Goal: Find specific page/section: Find specific page/section

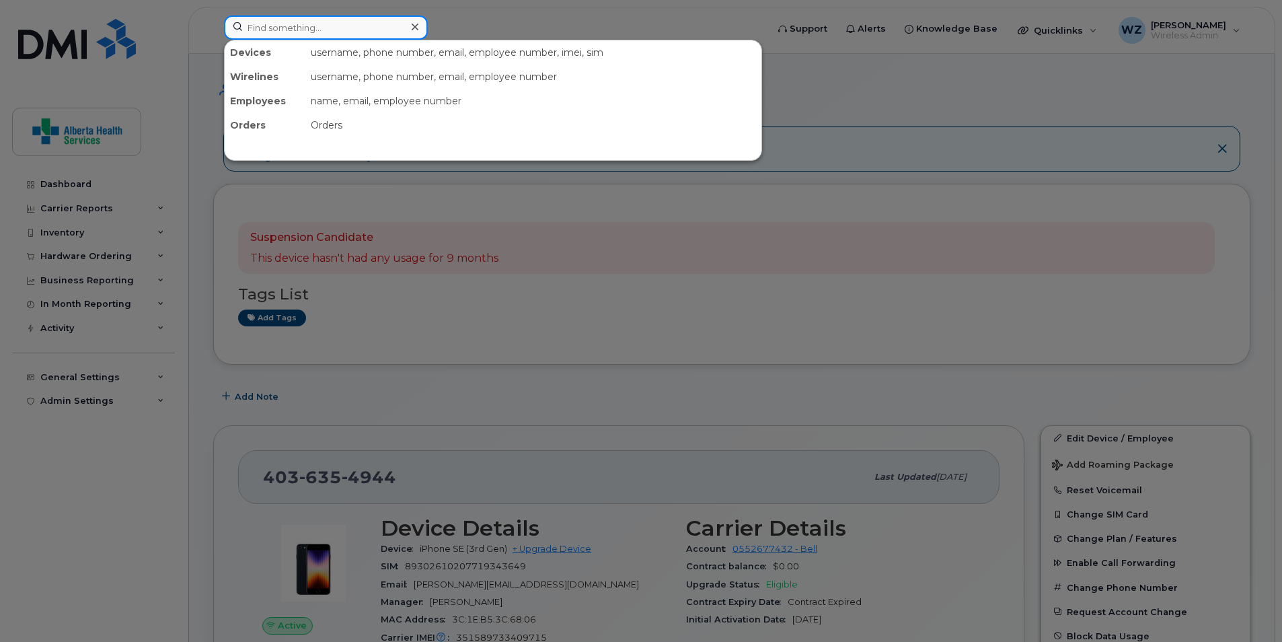
paste input "8259352739"
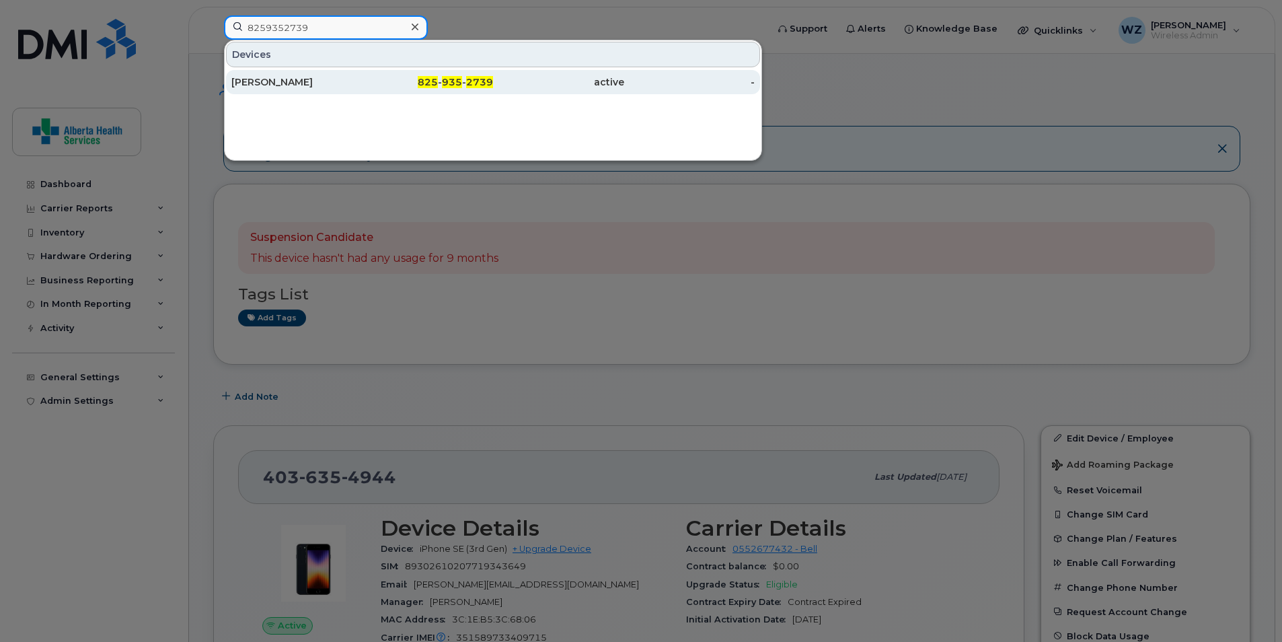
type input "8259352739"
click at [297, 87] on div "Rugena Simantsev" at bounding box center [296, 81] width 131 height 13
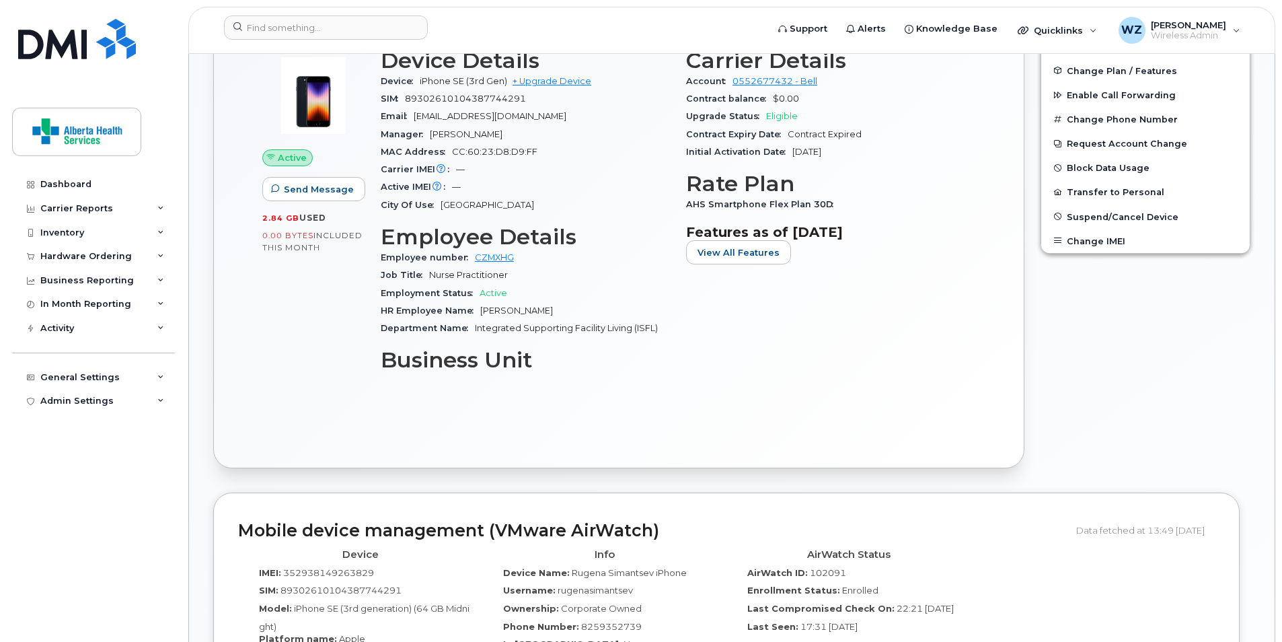
scroll to position [224, 0]
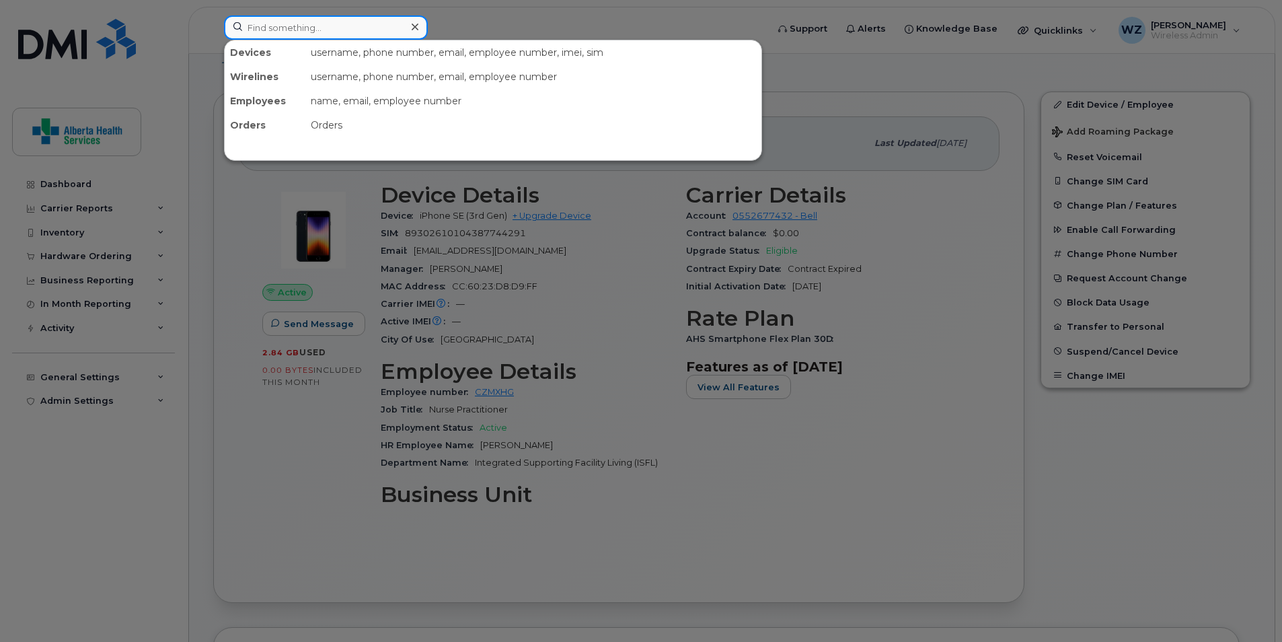
click at [349, 25] on input at bounding box center [326, 27] width 204 height 24
paste input "4039982876"
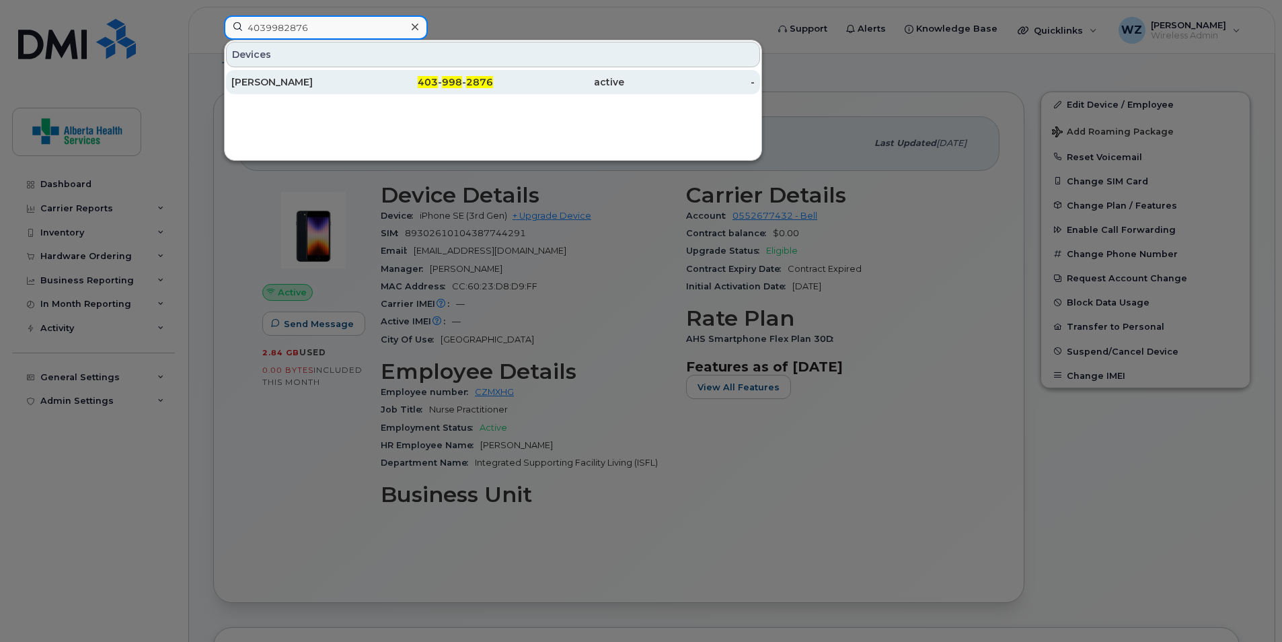
type input "4039982876"
click at [296, 85] on div "[PERSON_NAME]" at bounding box center [296, 81] width 131 height 13
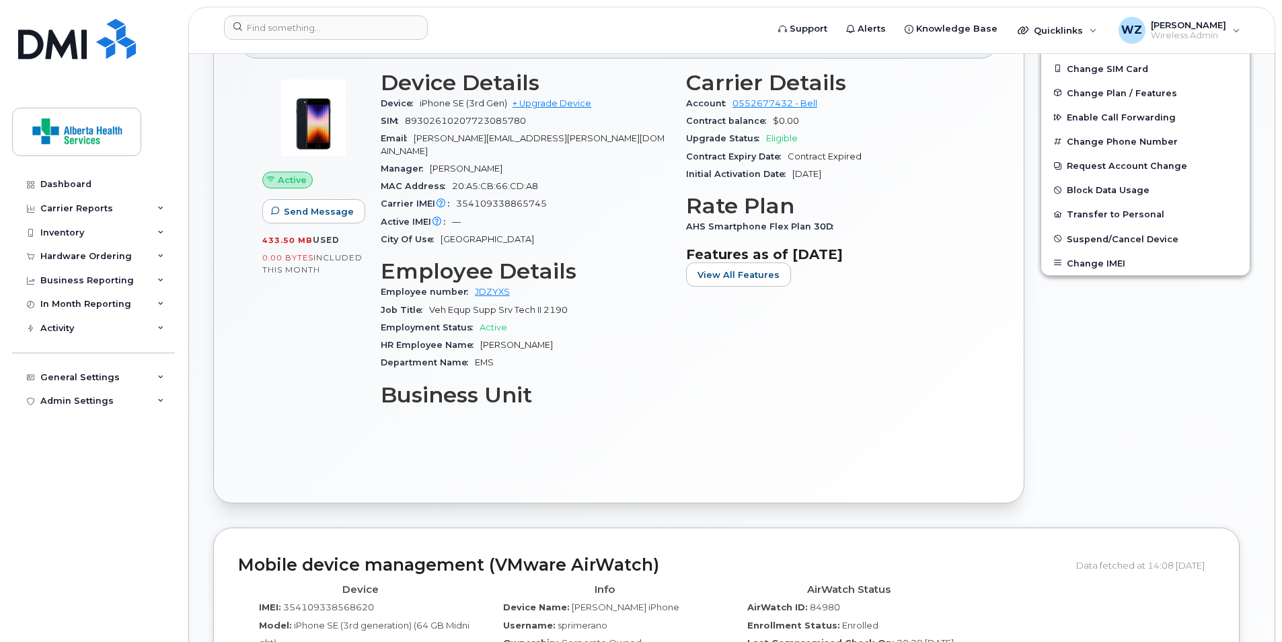
scroll to position [134, 0]
